Goal: Check status: Check status

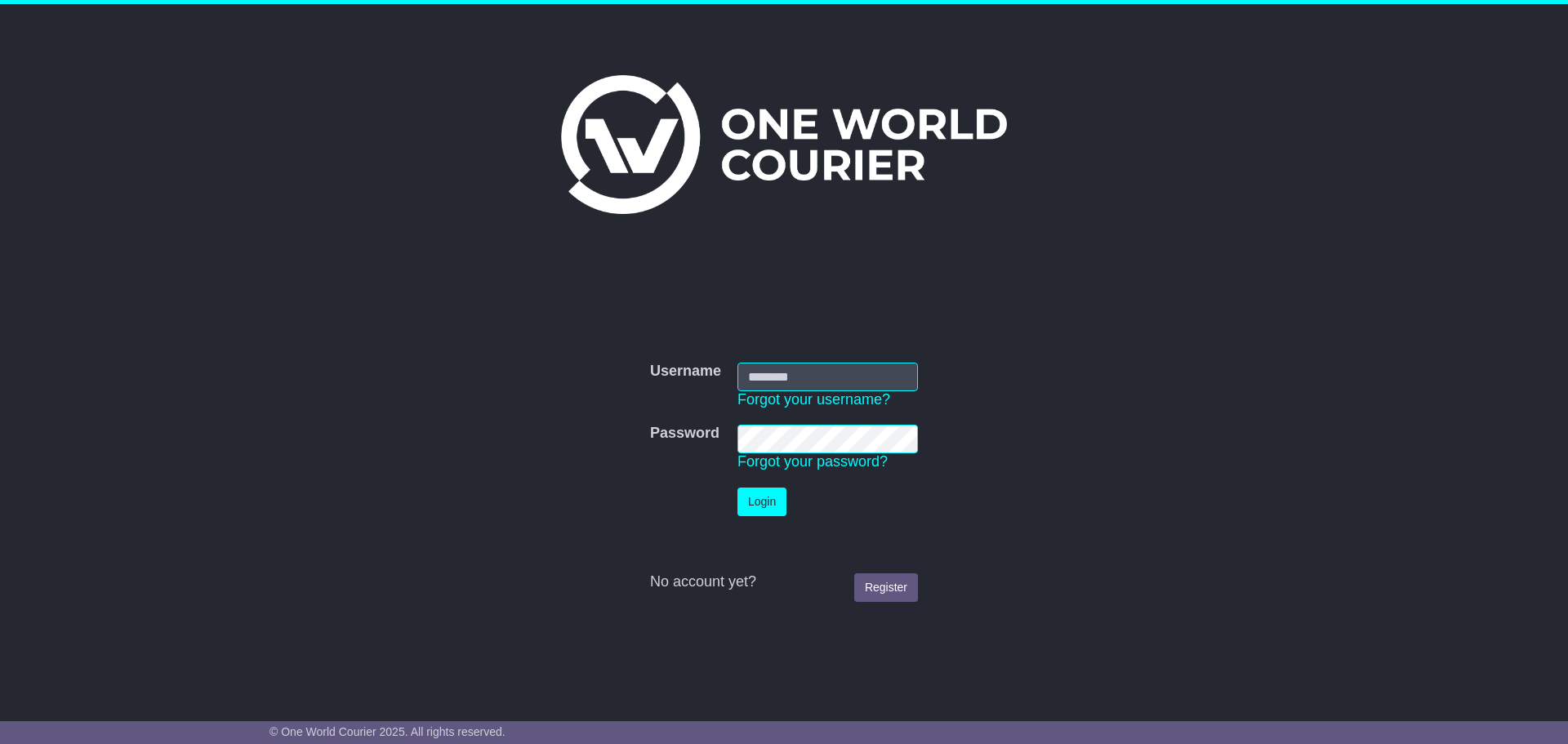
type input "**********"
click at [751, 492] on button "Login" at bounding box center [762, 502] width 49 height 29
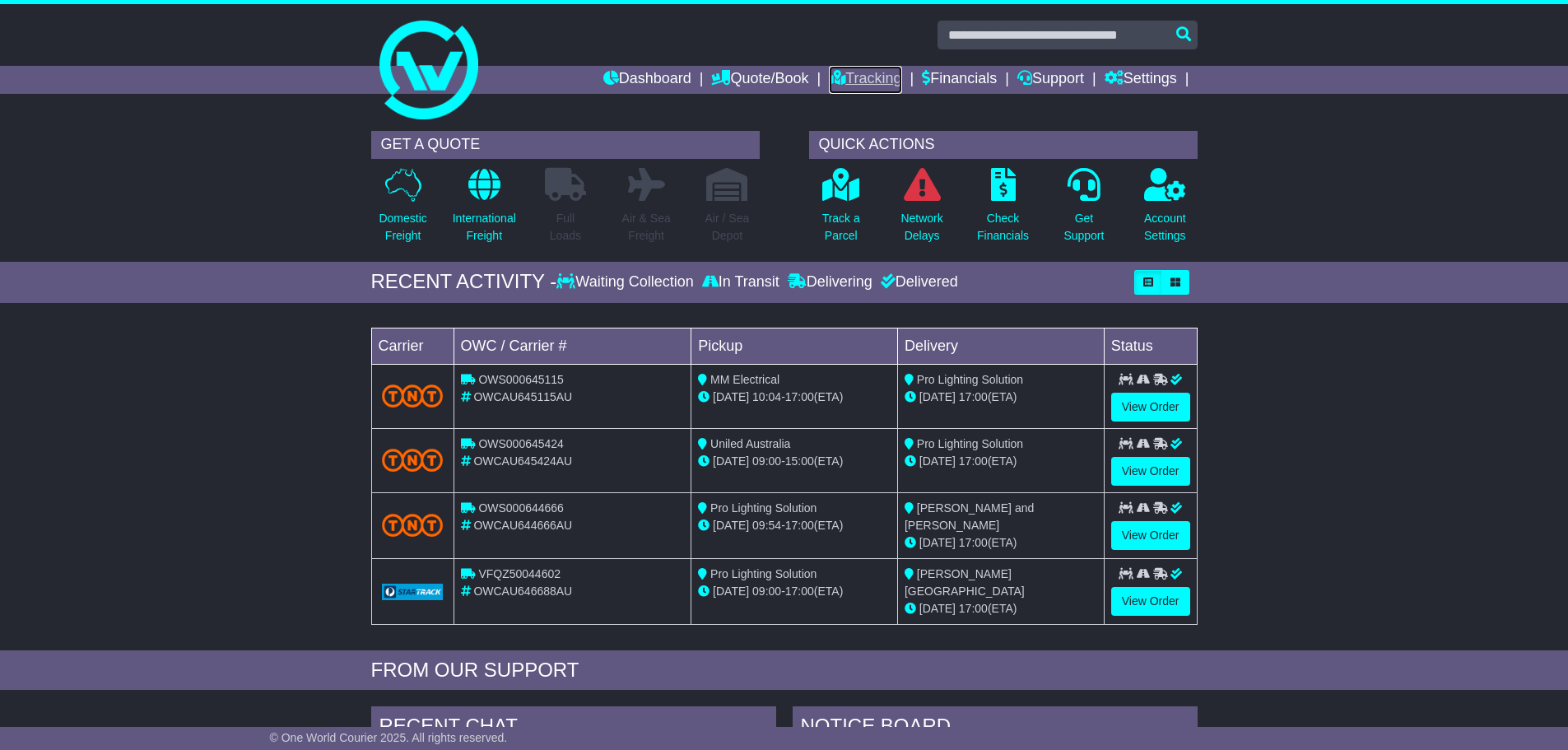
click at [863, 73] on link "Tracking" at bounding box center [865, 80] width 72 height 28
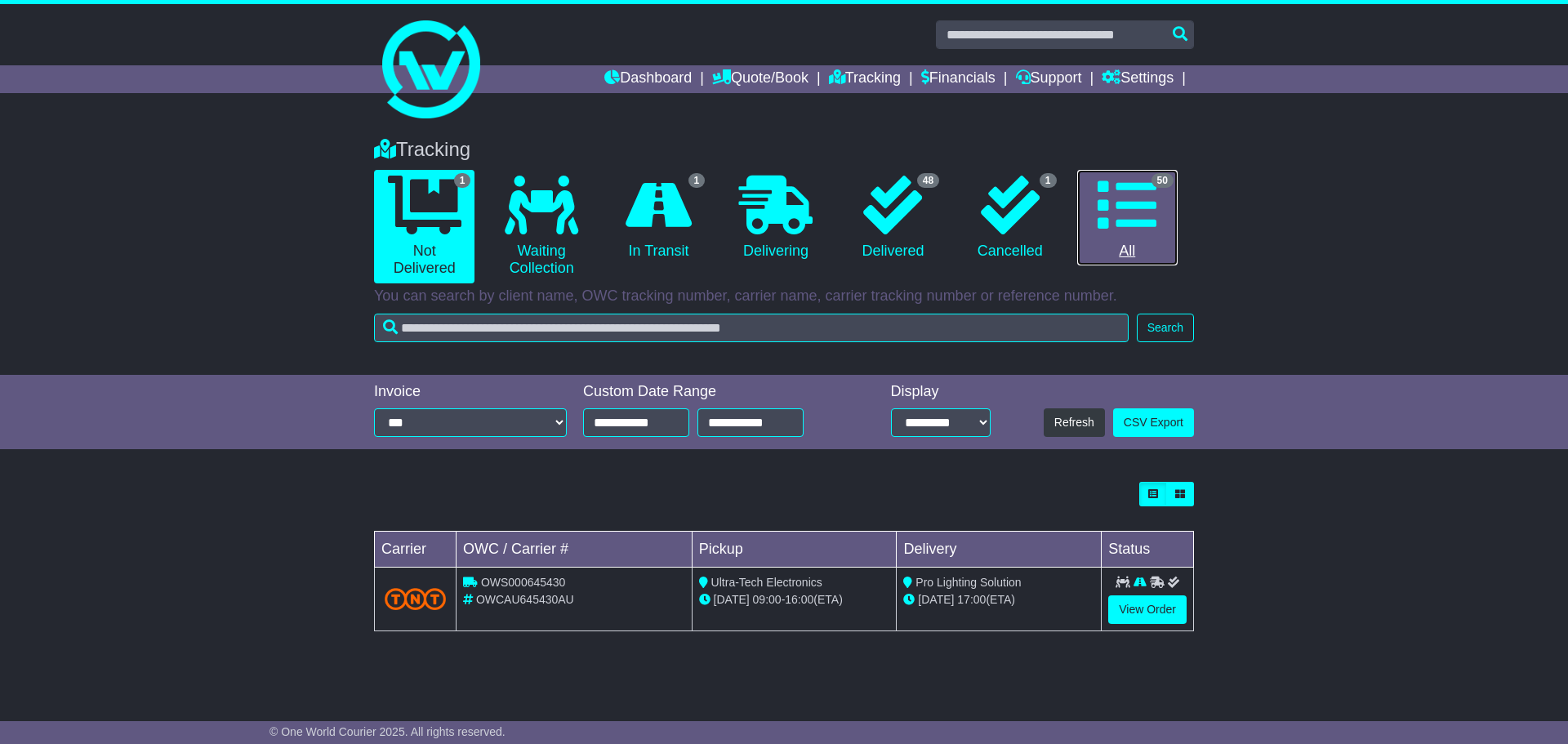
click at [1145, 221] on icon at bounding box center [1126, 204] width 58 height 58
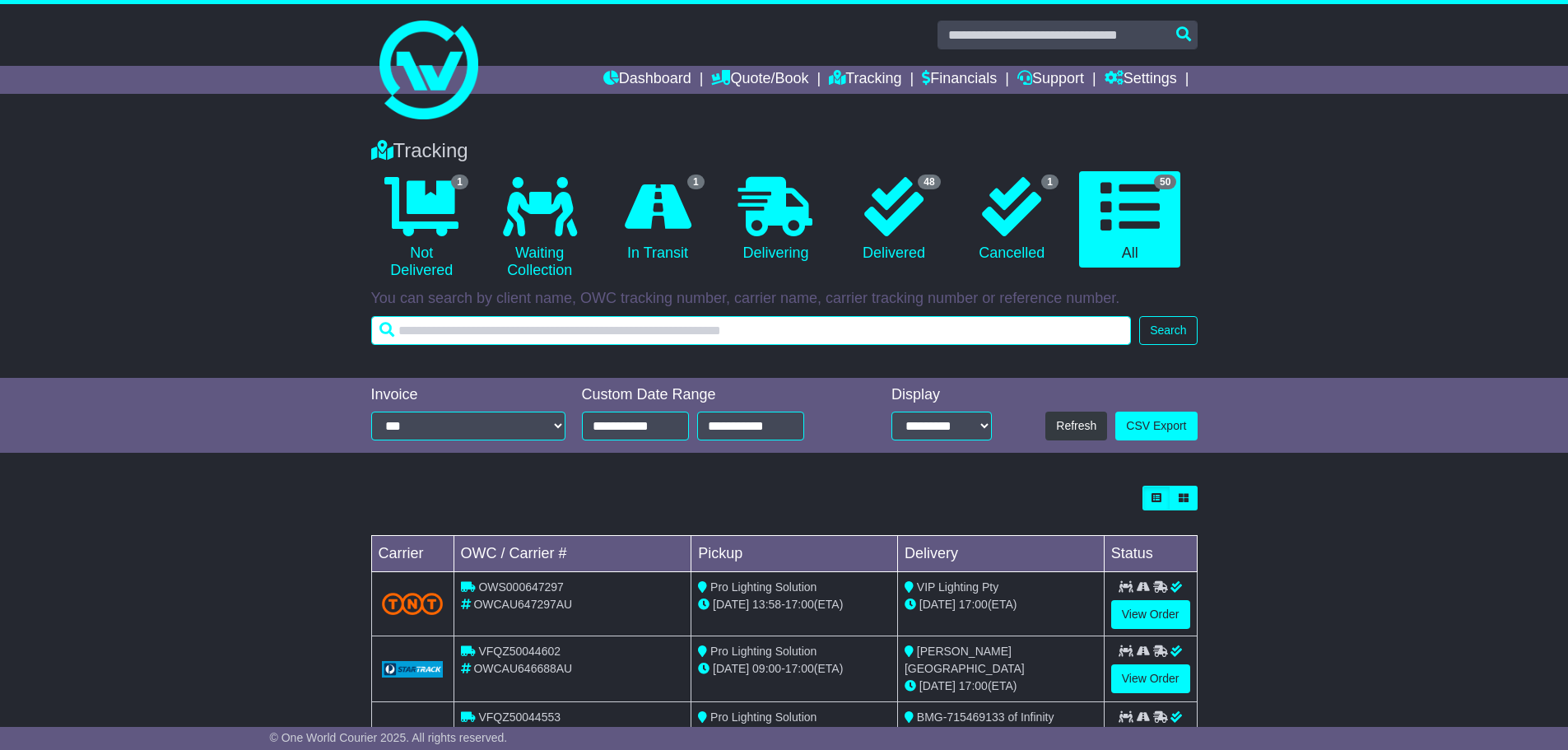
click at [530, 326] on input "text" at bounding box center [751, 331] width 760 height 29
type input "**********"
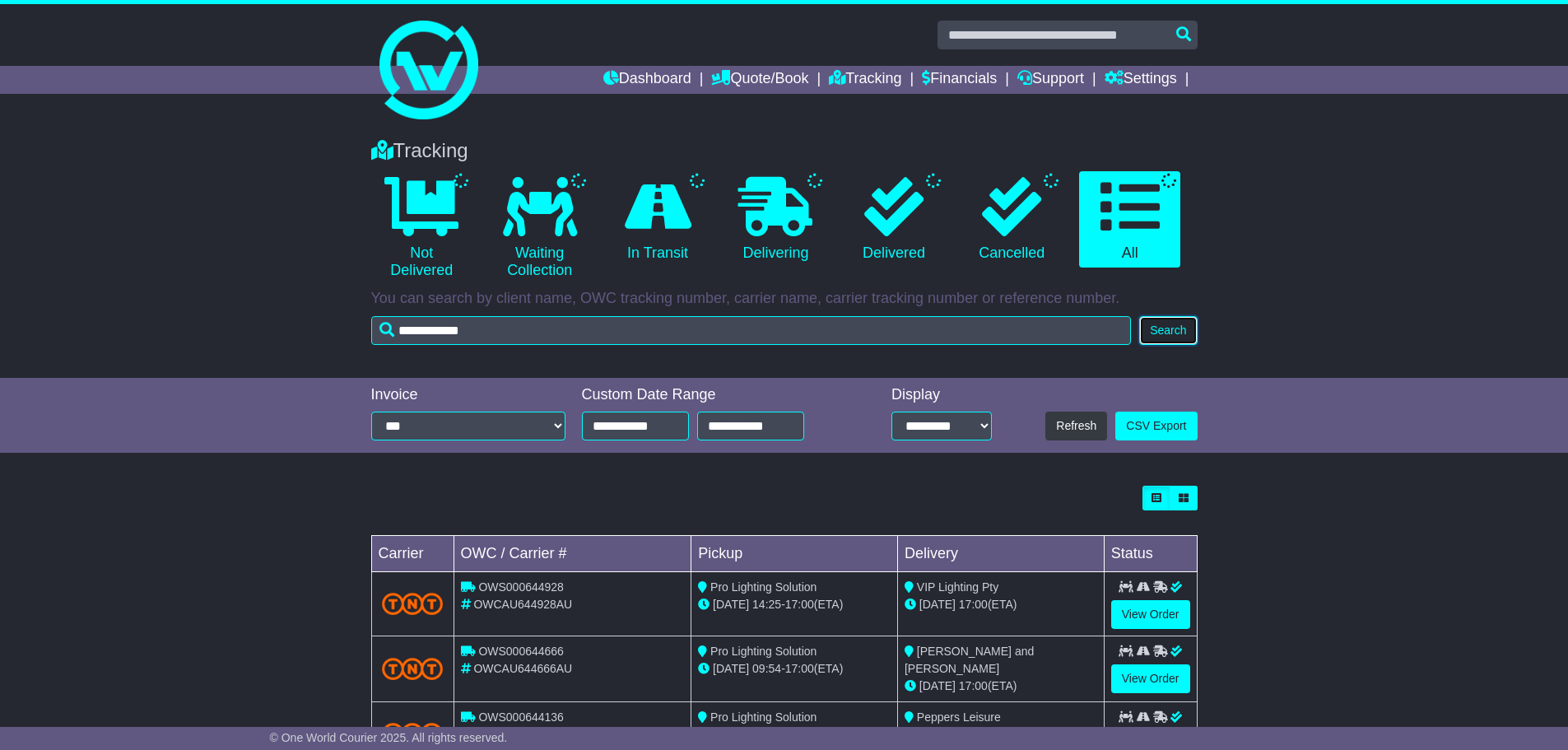
click at [1175, 332] on button "Search" at bounding box center [1168, 331] width 58 height 29
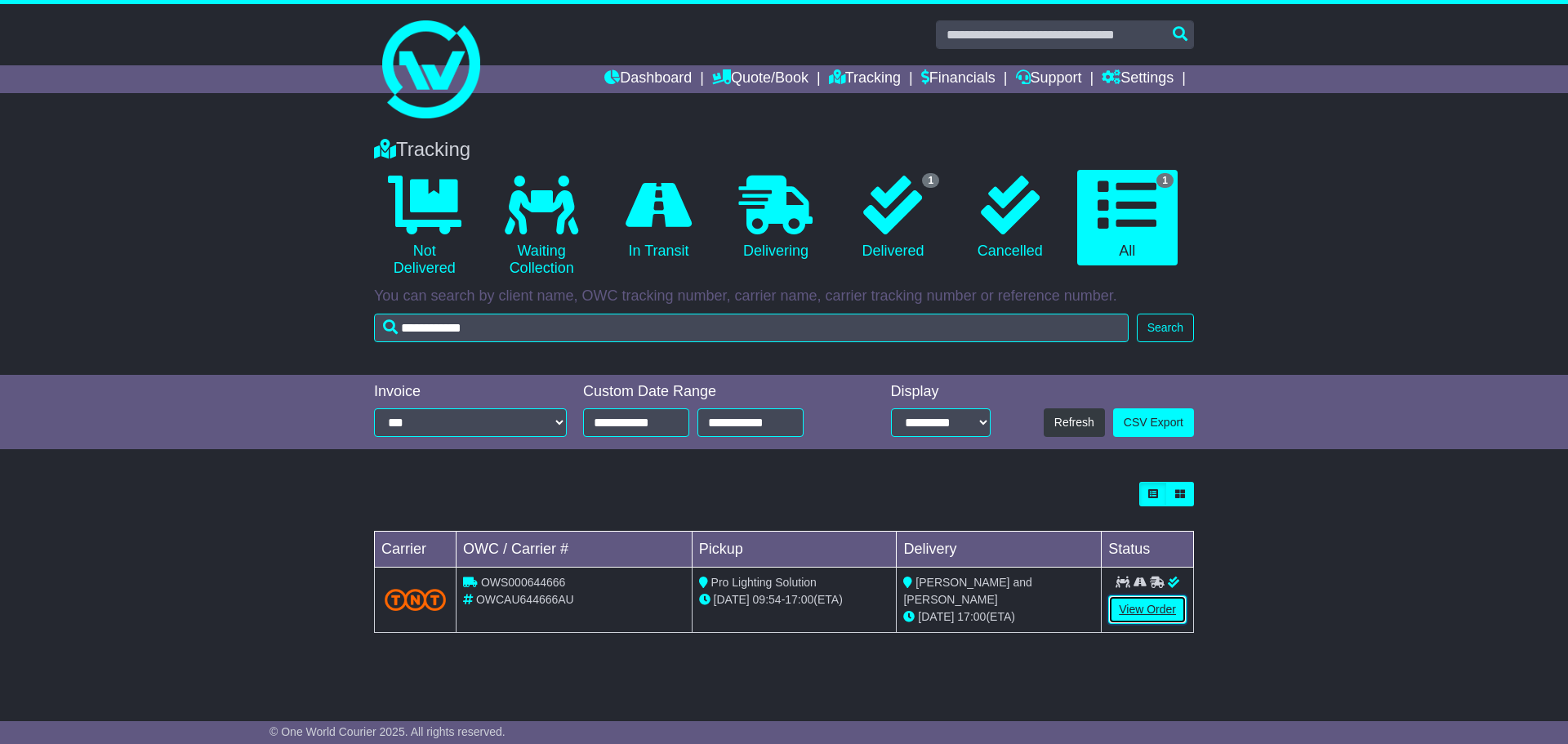
click at [1150, 612] on link "View Order" at bounding box center [1147, 610] width 78 height 29
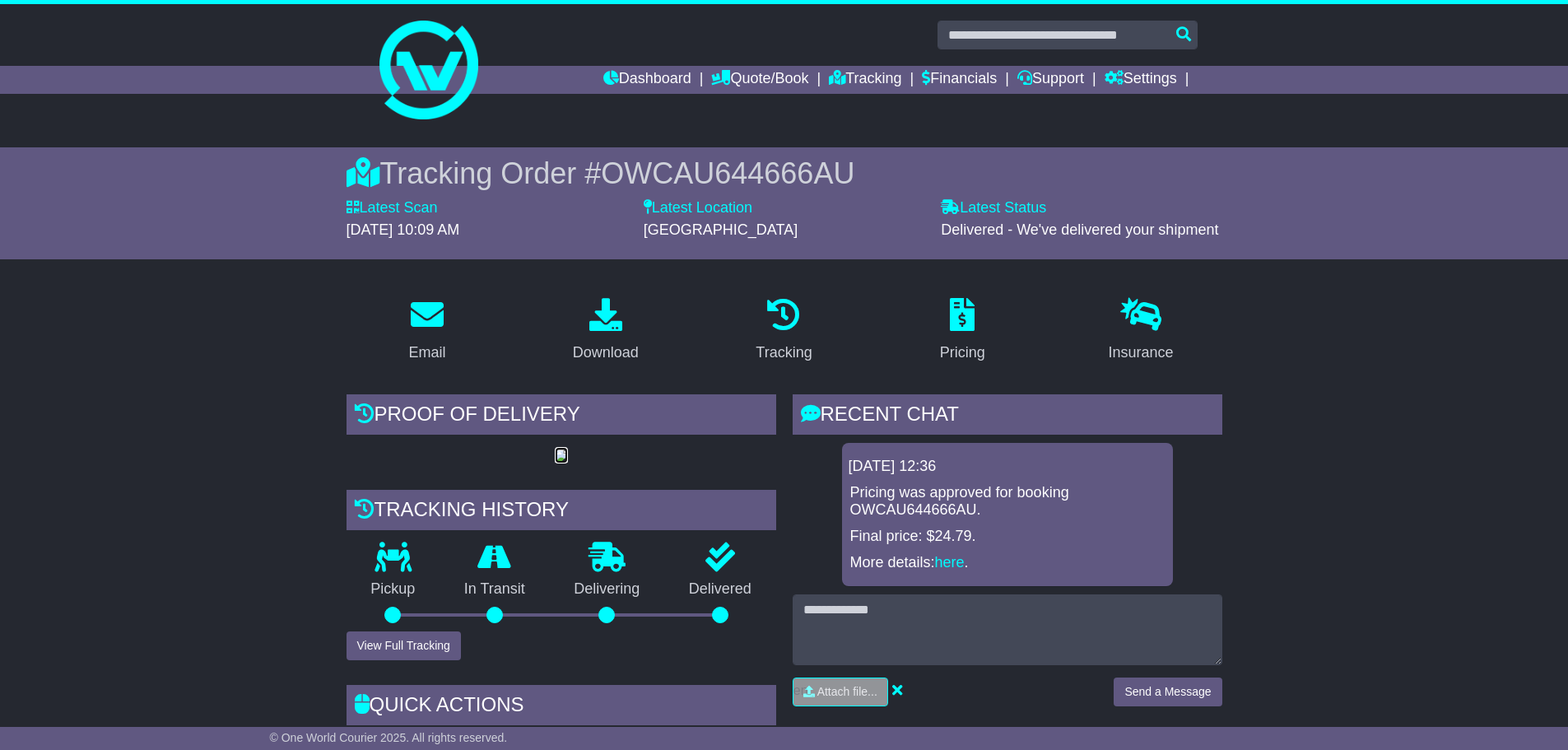
click at [559, 456] on img at bounding box center [561, 456] width 14 height 14
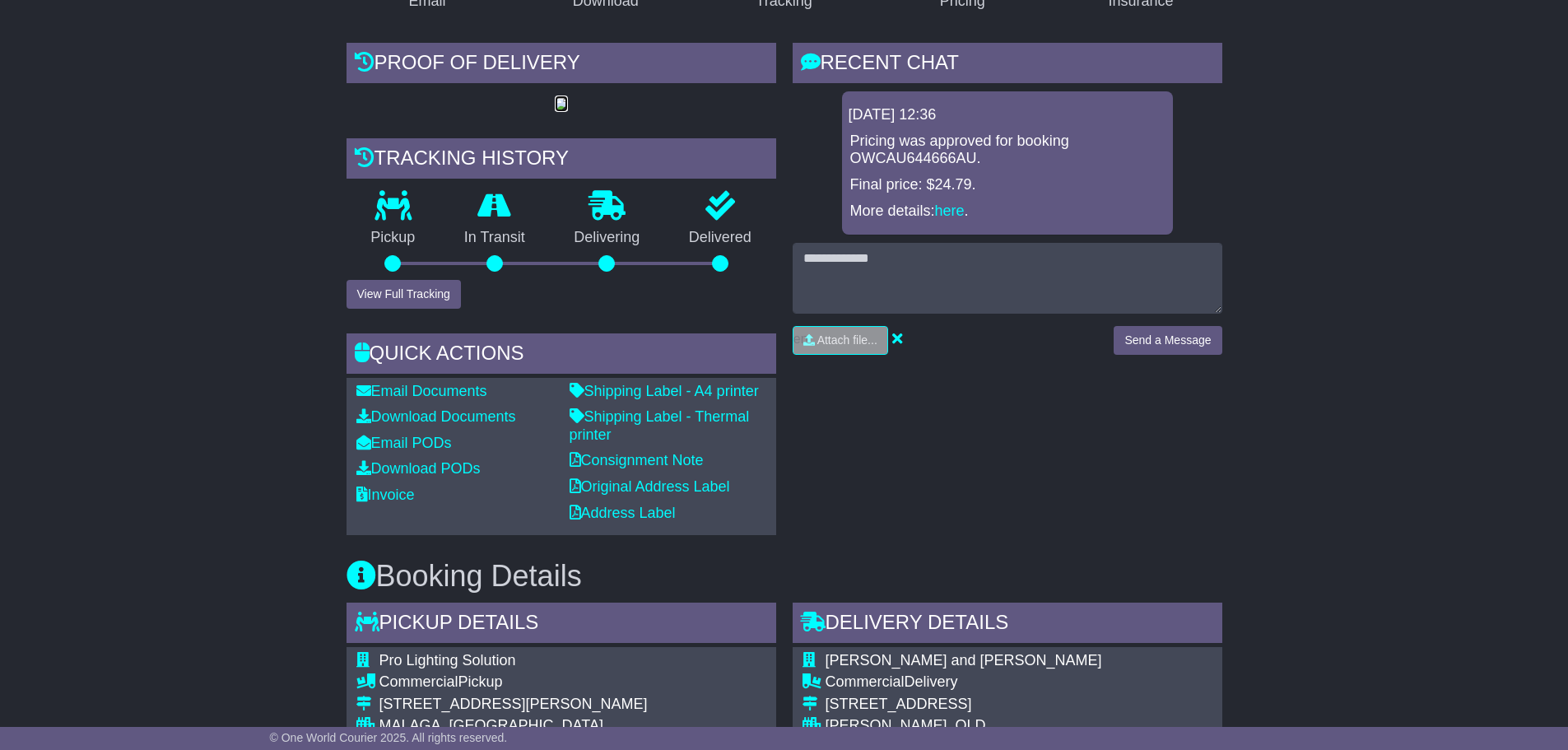
scroll to position [340, 0]
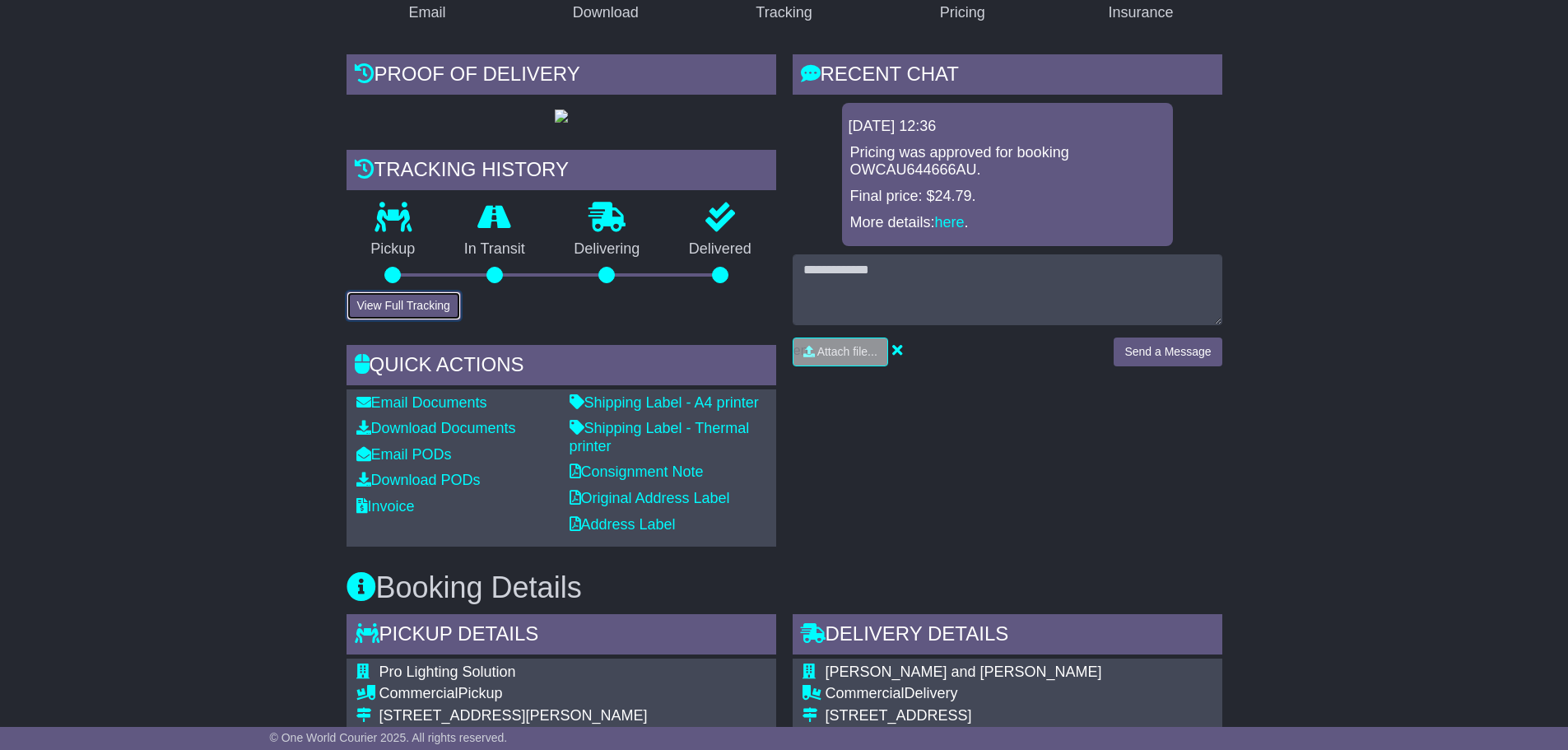
click at [422, 301] on button "View Full Tracking" at bounding box center [404, 306] width 114 height 29
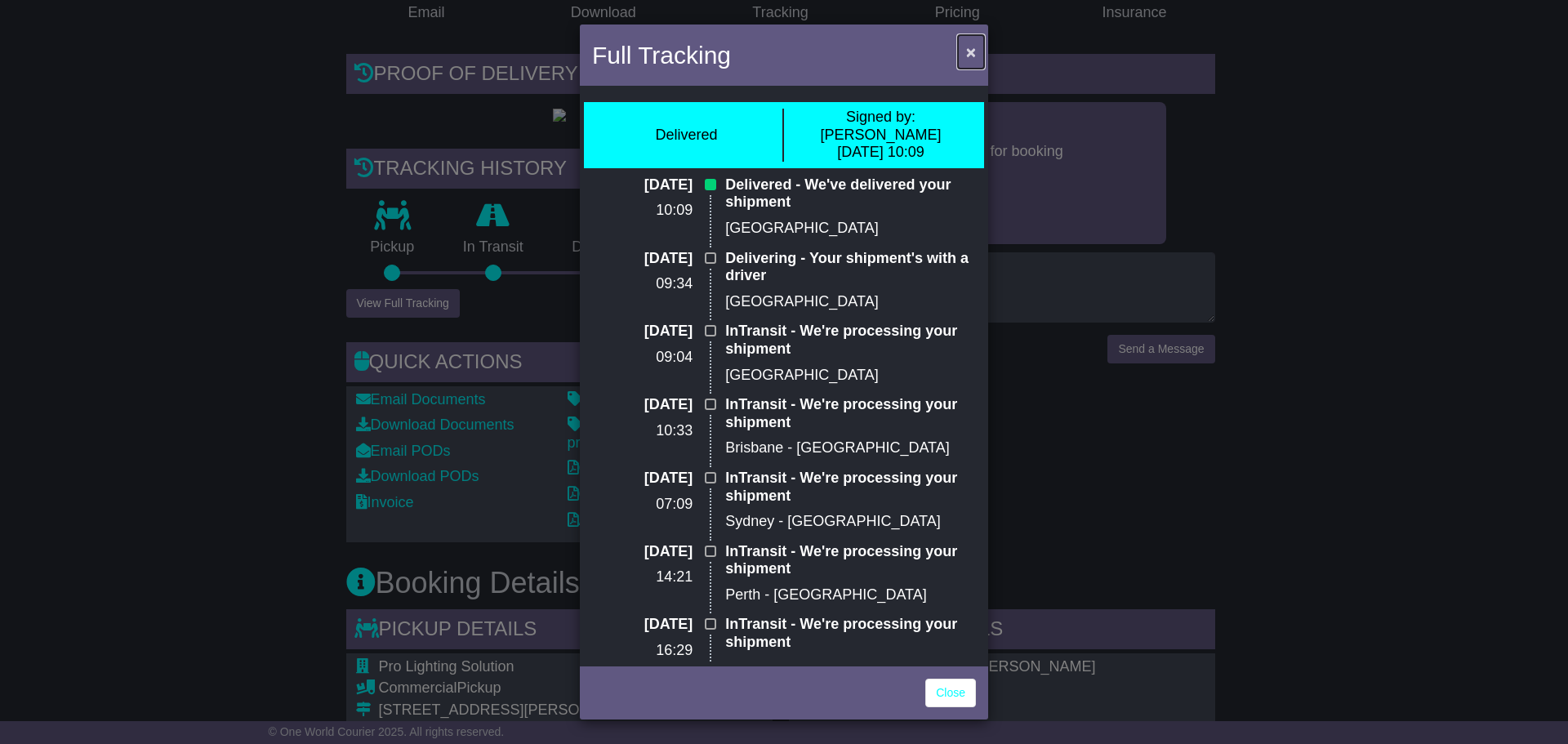
click at [971, 54] on span "×" at bounding box center [970, 51] width 10 height 19
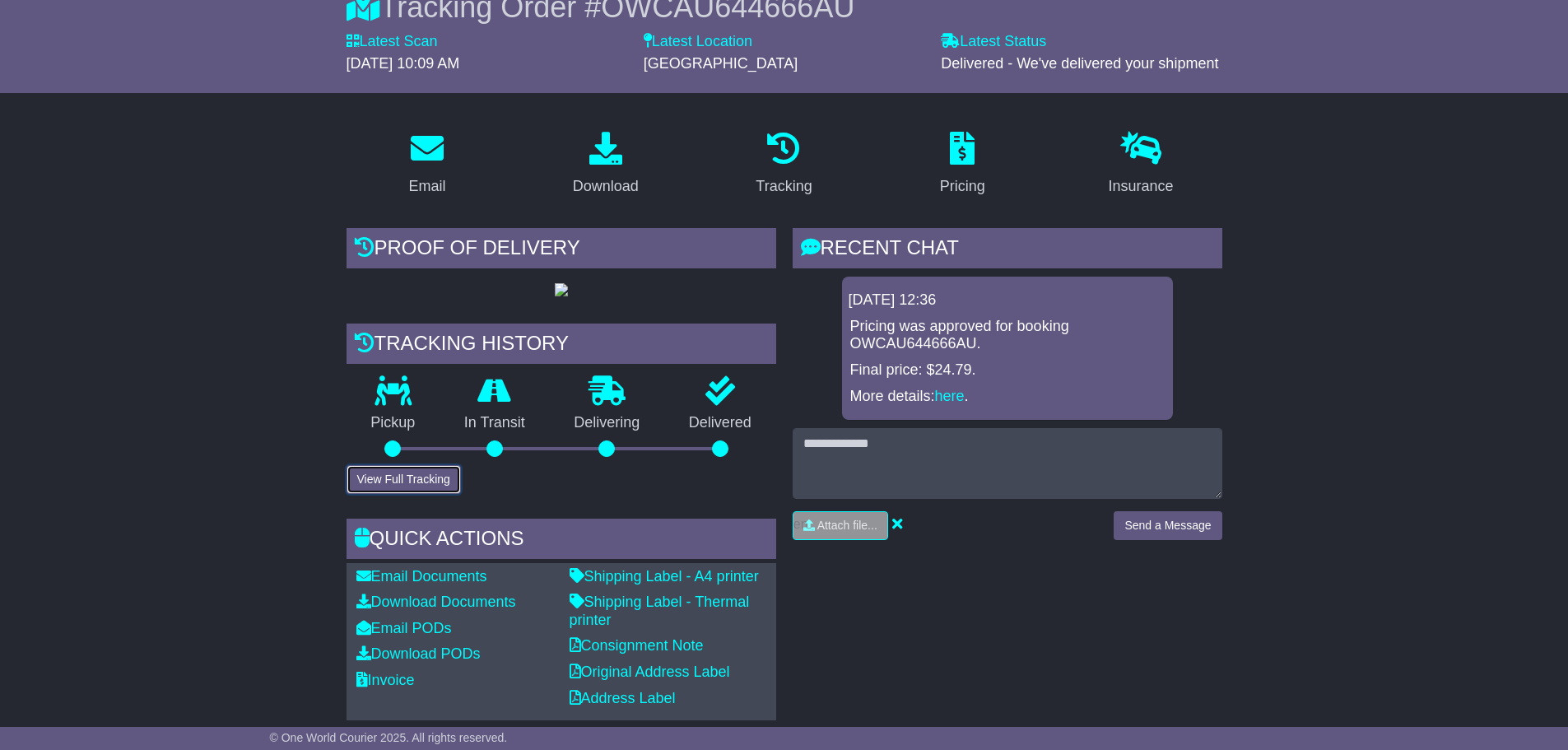
scroll to position [165, 0]
click at [387, 474] on button "View Full Tracking" at bounding box center [404, 481] width 114 height 29
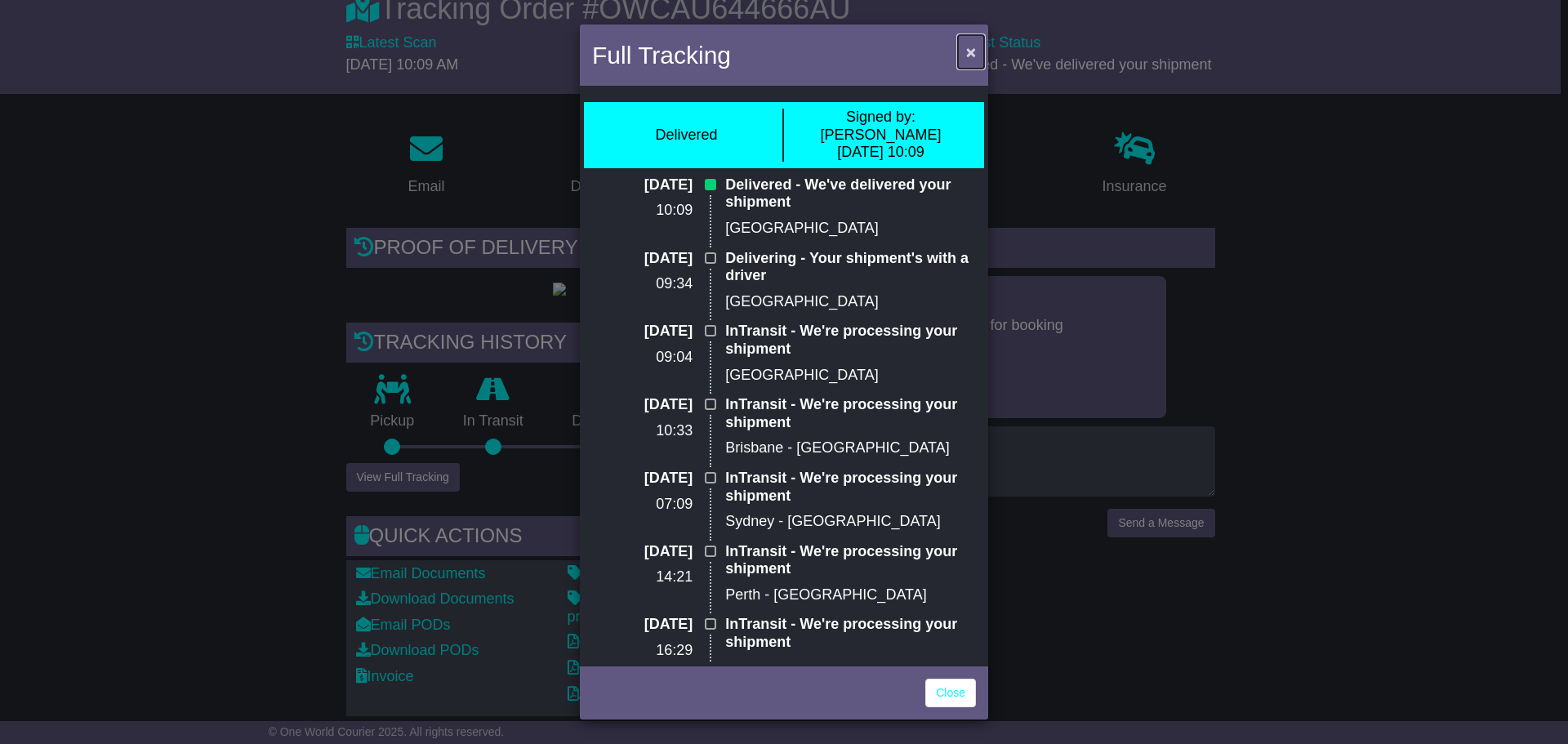
click at [971, 52] on span "×" at bounding box center [970, 51] width 10 height 19
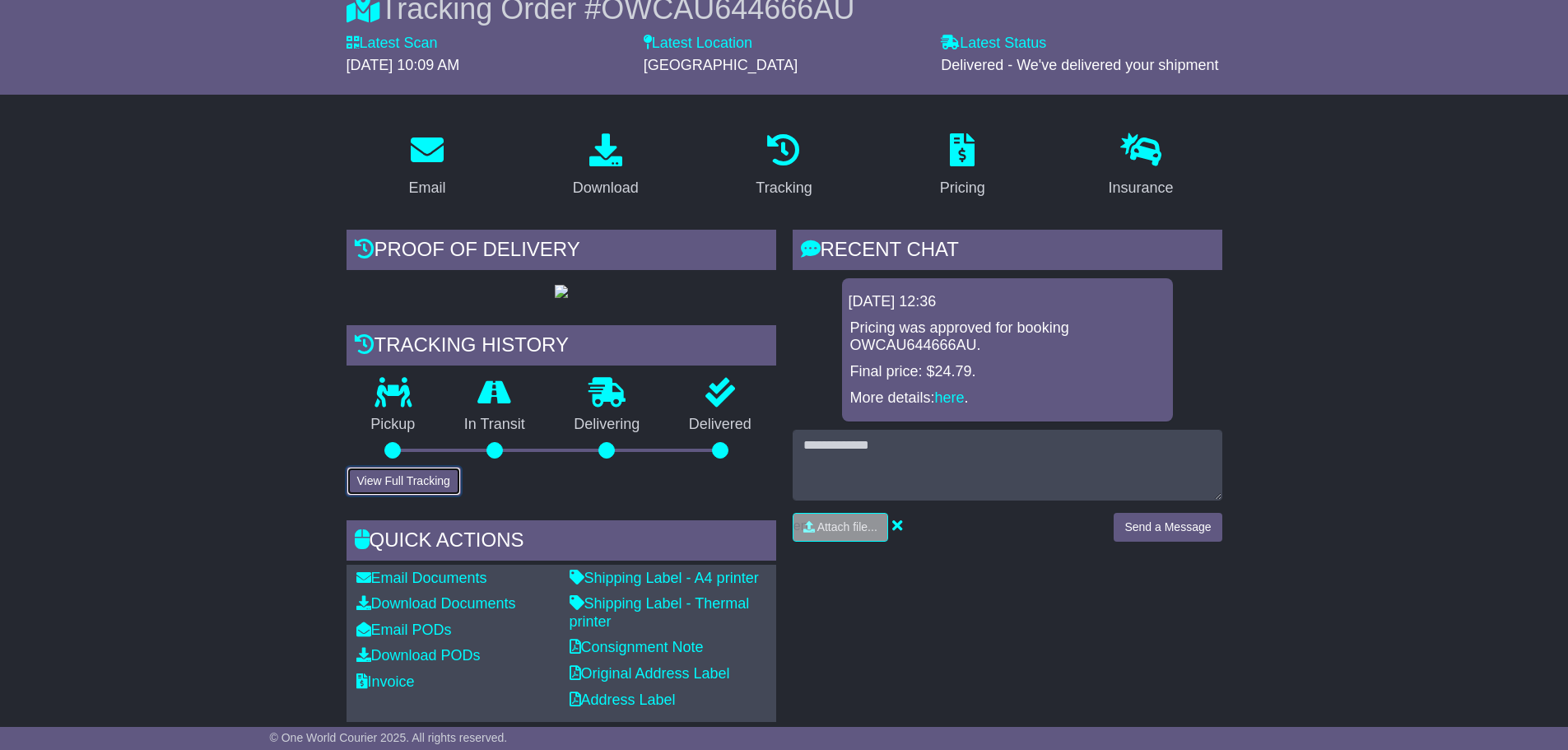
scroll to position [0, 0]
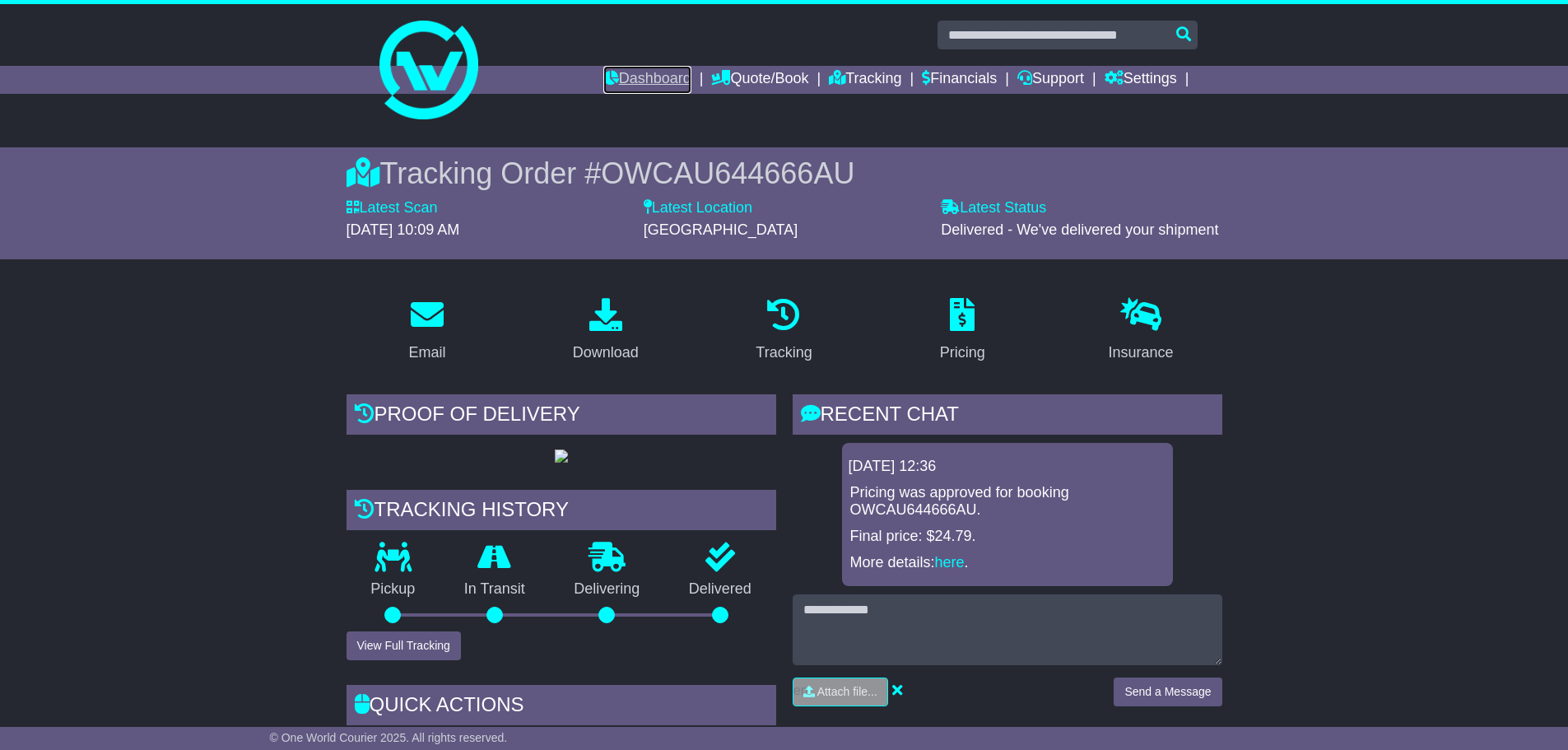
click at [622, 84] on link "Dashboard" at bounding box center [646, 80] width 88 height 28
